Goal: Use online tool/utility: Use online tool/utility

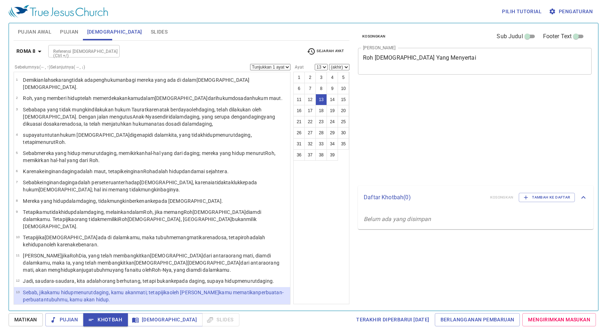
select select "13"
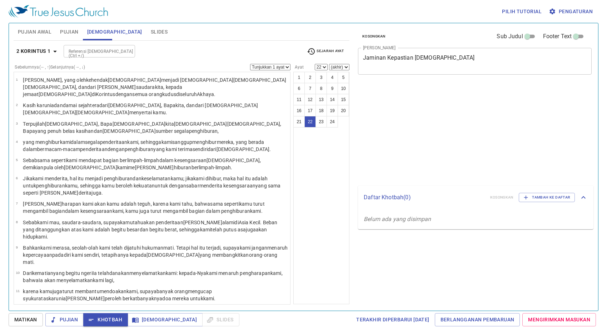
select select "22"
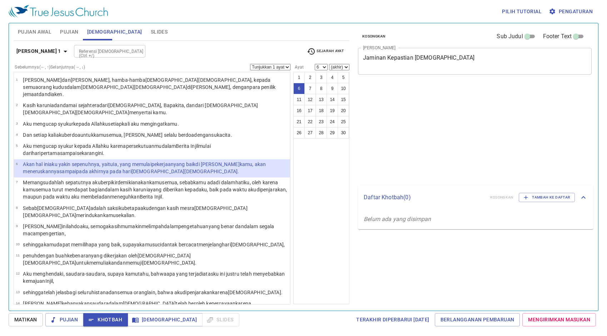
select select "6"
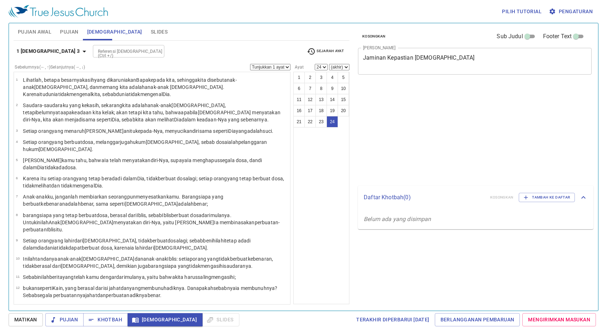
select select "24"
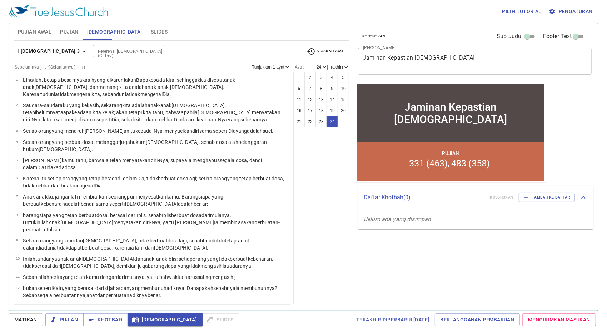
scroll to position [183, 0]
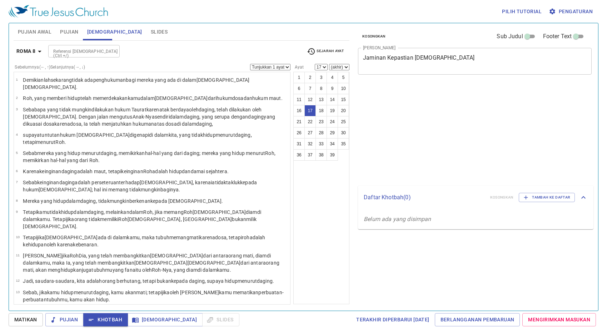
select select "17"
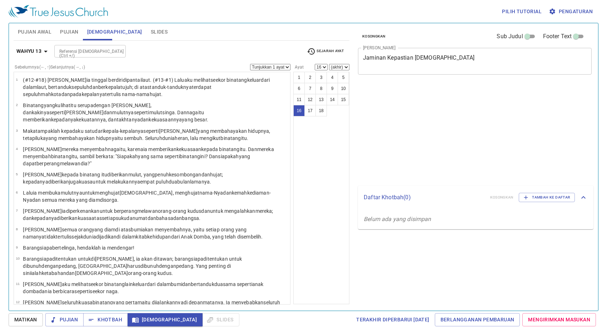
select select "16"
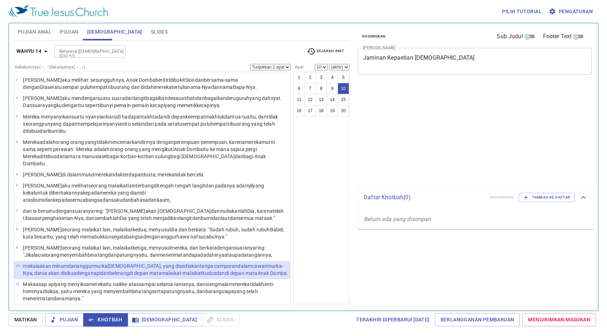
select select "10"
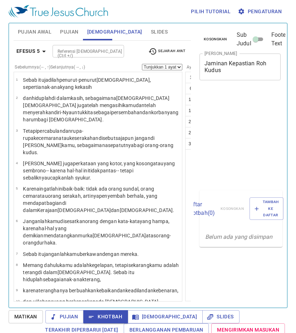
select select "18"
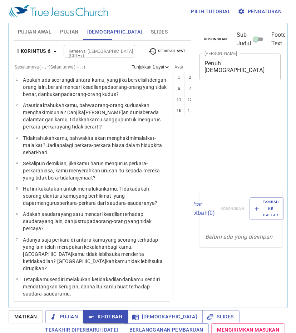
select select "20"
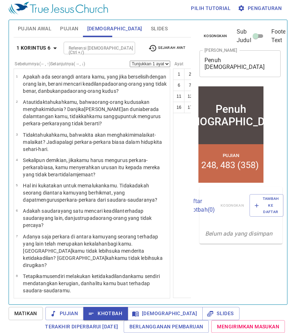
scroll to position [456, 0]
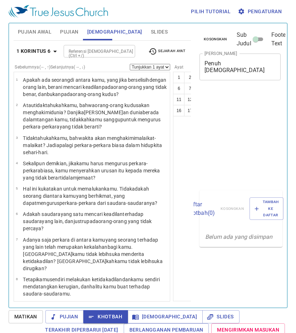
select select "20"
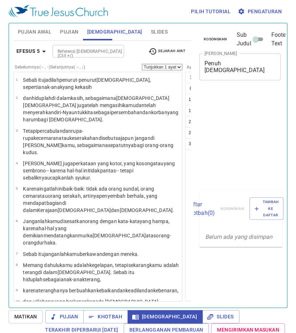
scroll to position [3, 0]
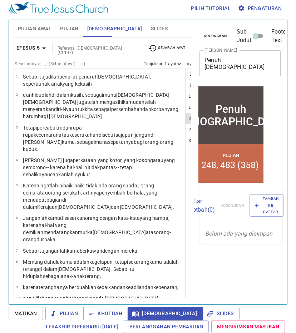
click at [185, 117] on button "21" at bounding box center [190, 118] width 11 height 11
select select "21"
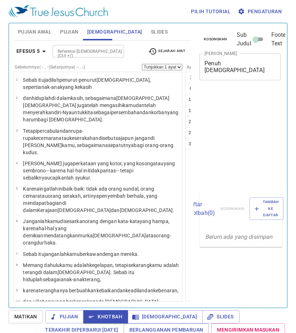
select select "20"
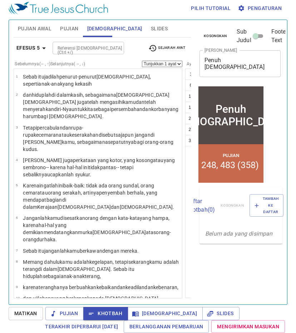
scroll to position [391, 0]
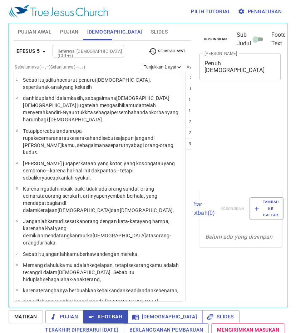
select select "20"
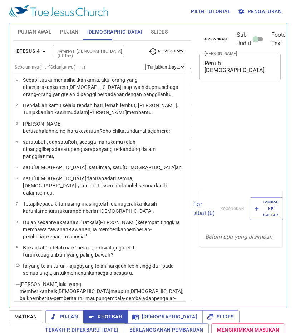
select select "29"
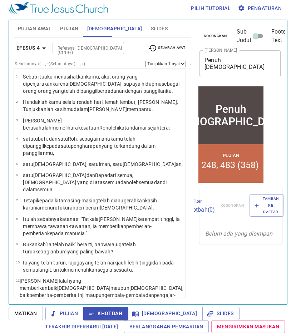
scroll to position [725, 0]
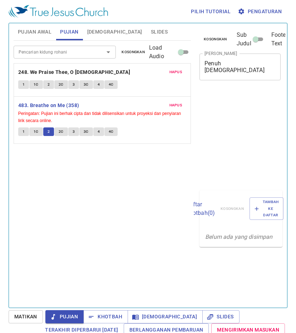
scroll to position [3, 0]
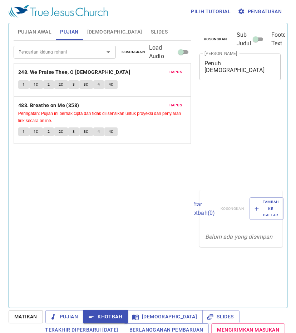
scroll to position [3, 0]
